Goal: Information Seeking & Learning: Learn about a topic

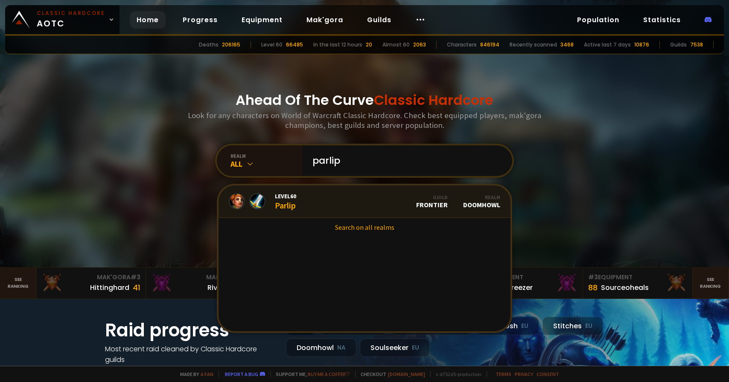
type input "parlip"
click at [345, 202] on link "Level 60 Parlip Guild Frontier Realm Doomhowl" at bounding box center [364, 202] width 292 height 32
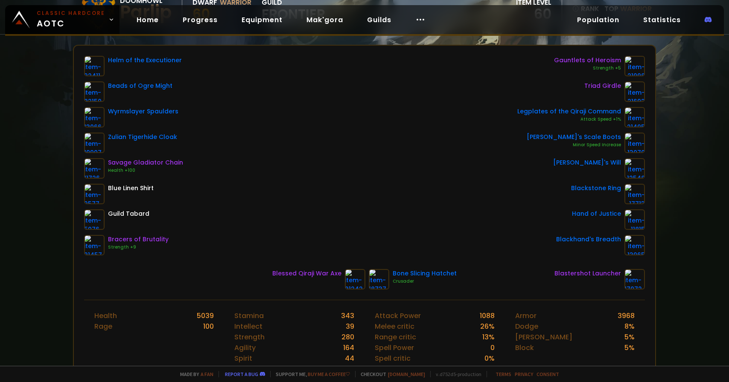
scroll to position [108, 0]
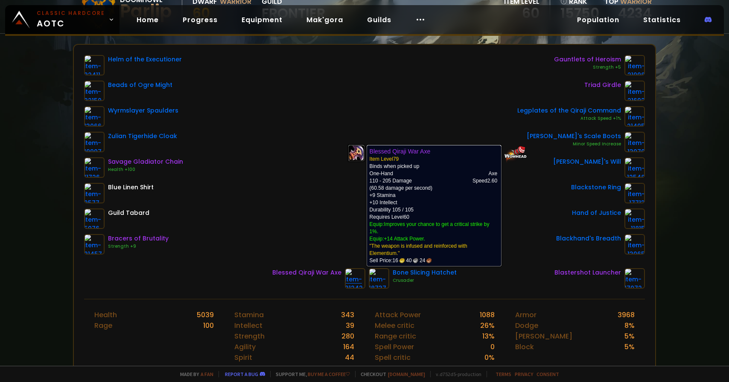
click at [349, 276] on img at bounding box center [355, 278] width 20 height 20
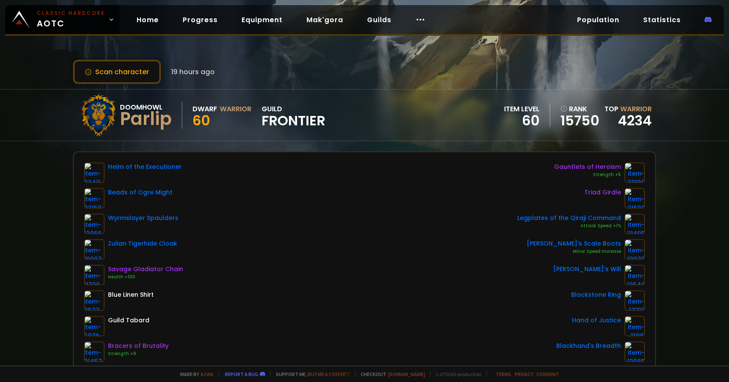
scroll to position [168, 0]
